Goal: Check status: Check status

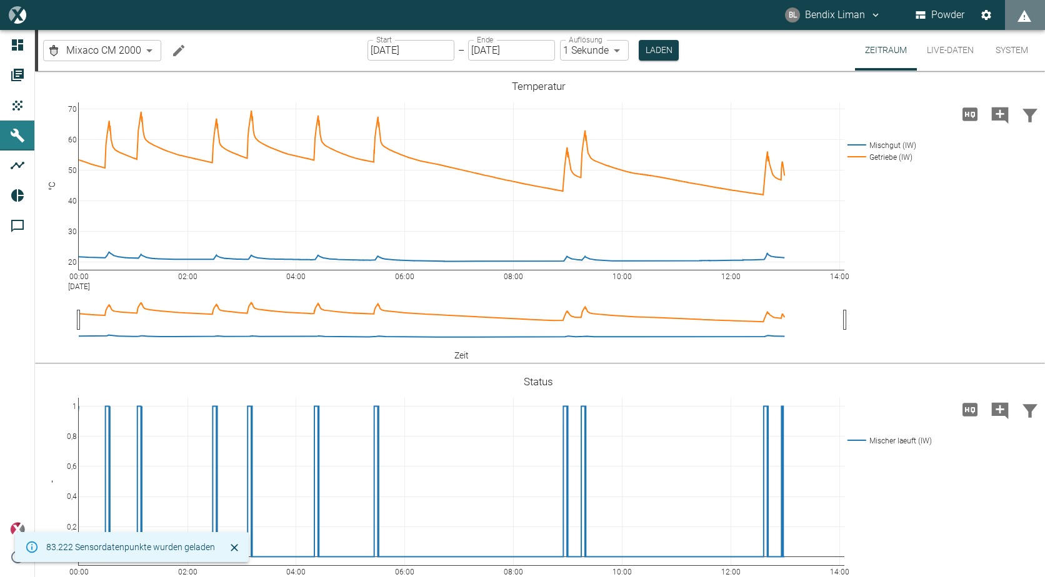
drag, startPoint x: 965, startPoint y: 42, endPoint x: 948, endPoint y: 62, distance: 26.2
click at [965, 42] on button "Live-Daten" at bounding box center [949, 50] width 67 height 41
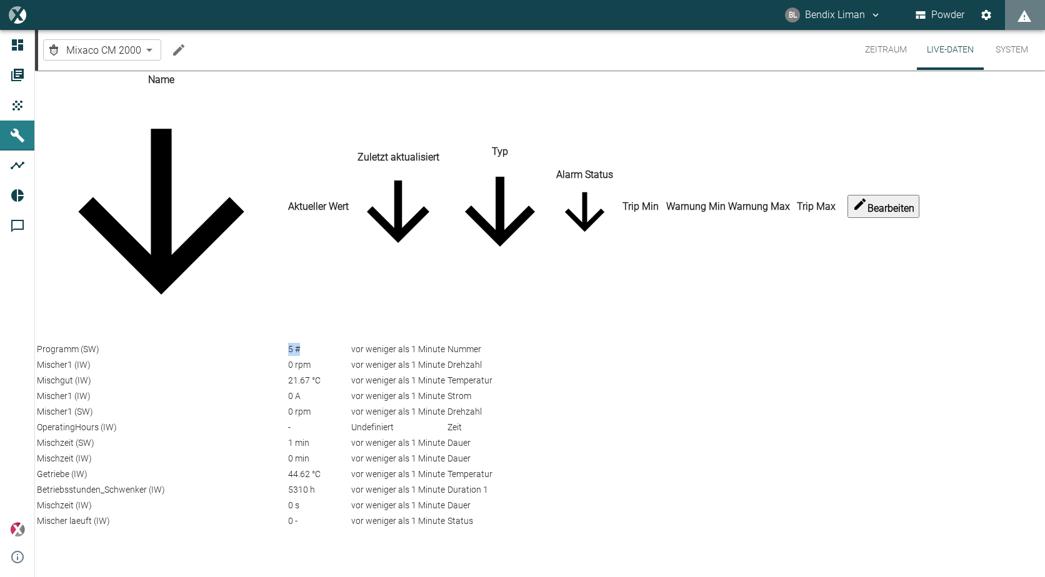
drag, startPoint x: 297, startPoint y: 136, endPoint x: 307, endPoint y: 143, distance: 12.6
click at [307, 343] on div "5 #" at bounding box center [318, 349] width 61 height 13
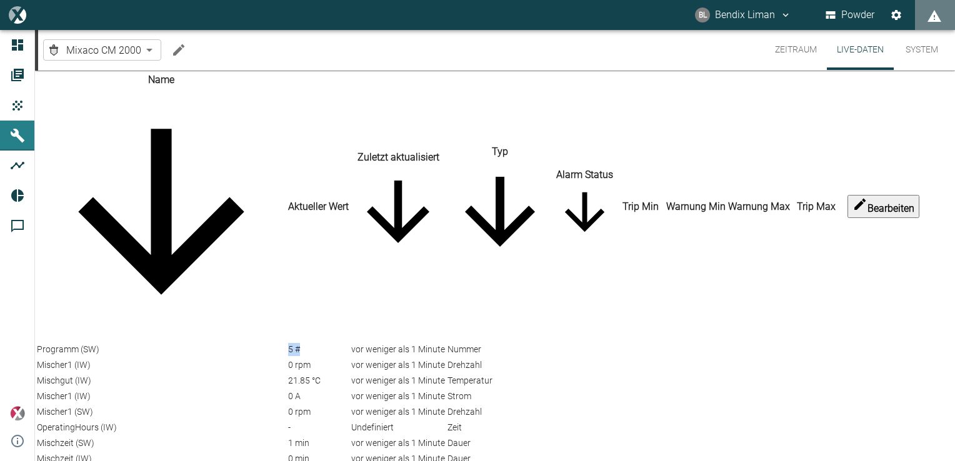
click at [300, 342] on td "5 #" at bounding box center [318, 349] width 62 height 14
click at [300, 343] on div "5 #" at bounding box center [318, 349] width 61 height 13
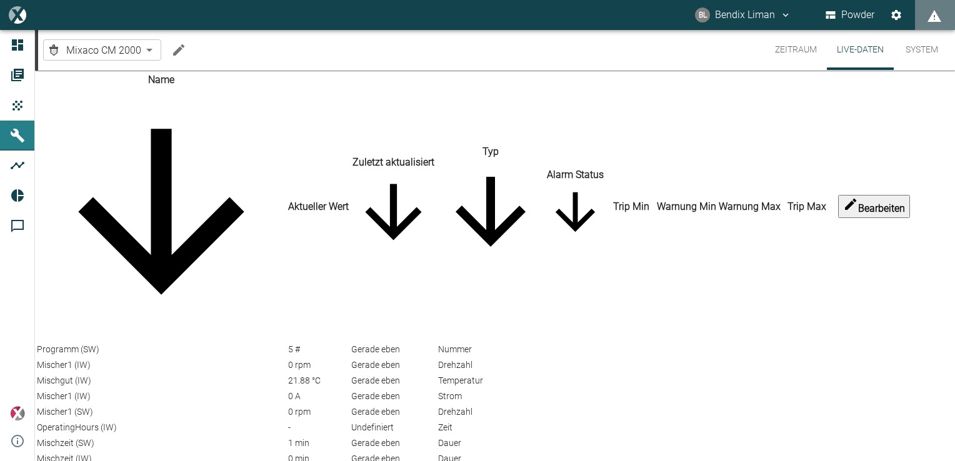
click at [321, 343] on div "5 #" at bounding box center [318, 349] width 61 height 13
click at [792, 53] on button "Zeitraum" at bounding box center [796, 50] width 62 height 40
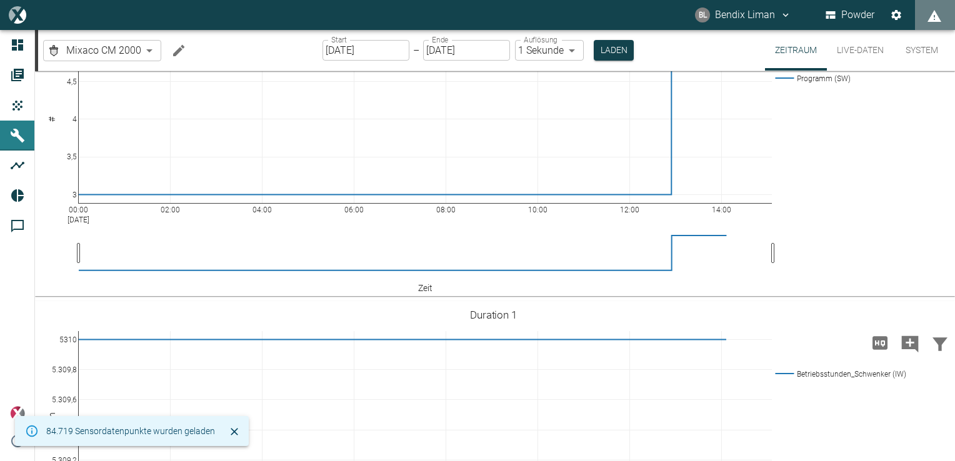
scroll to position [980, 0]
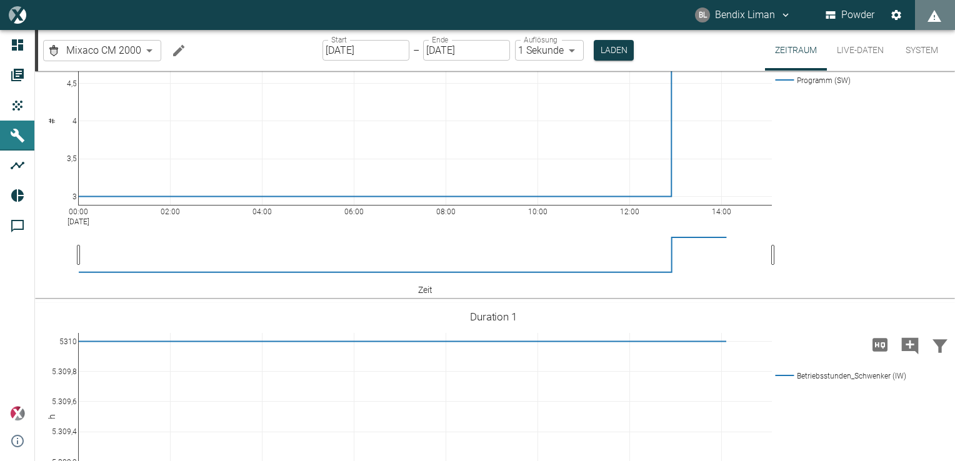
click at [860, 47] on button "Live-Daten" at bounding box center [860, 50] width 67 height 41
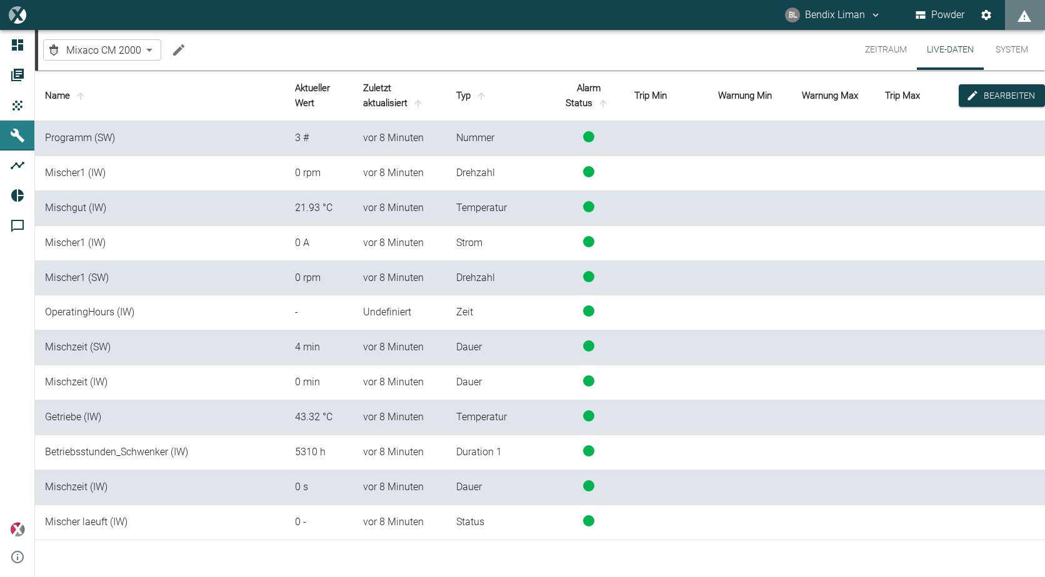
click at [868, 54] on button "Zeitraum" at bounding box center [886, 50] width 62 height 40
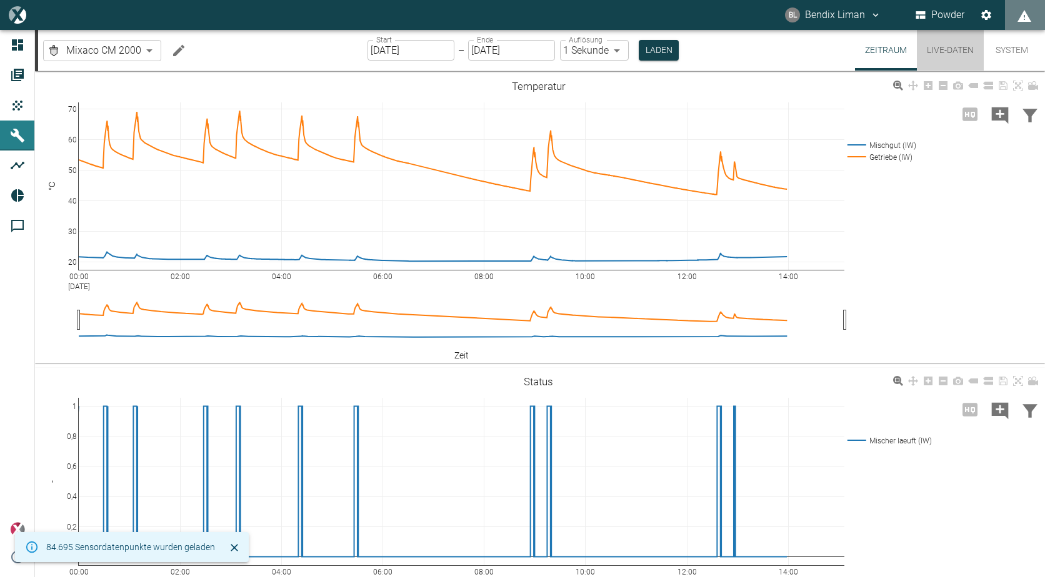
click at [941, 44] on button "Live-Daten" at bounding box center [949, 50] width 67 height 41
